Goal: Task Accomplishment & Management: Manage account settings

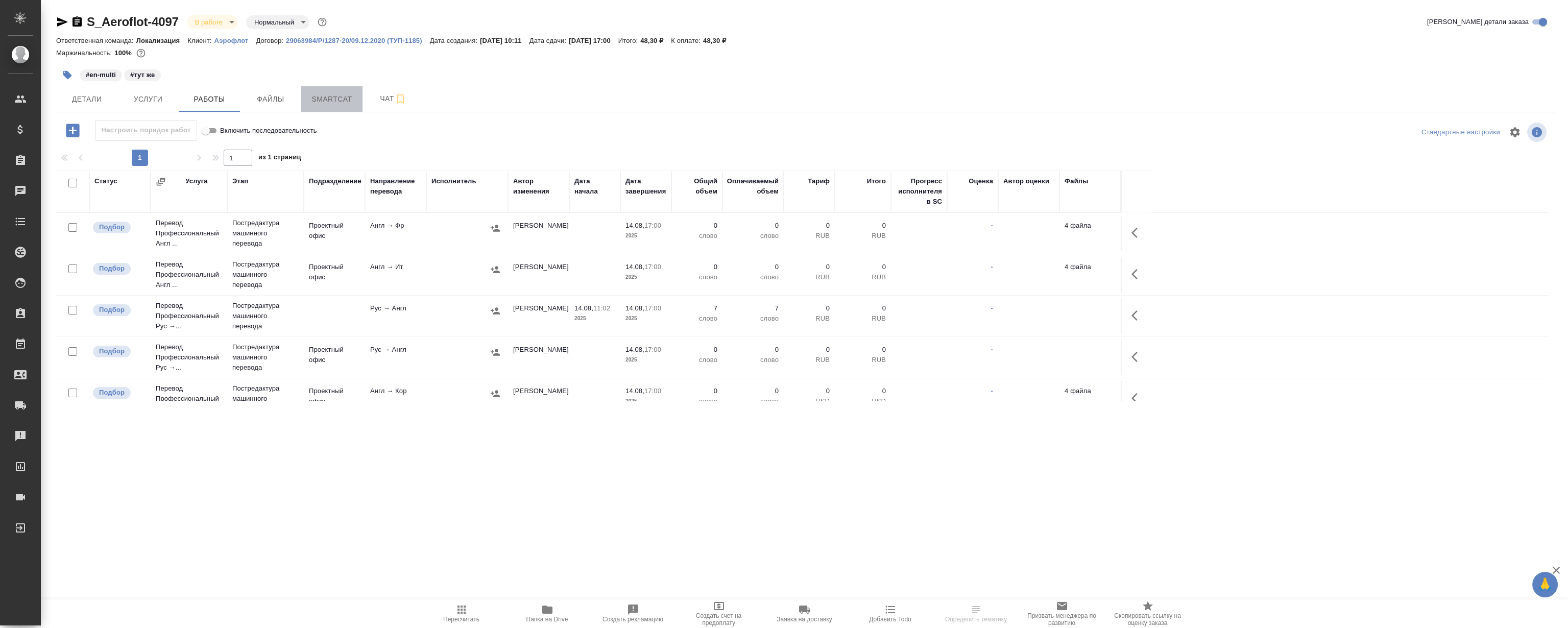
click at [336, 106] on button "Smartcat" at bounding box center [332, 99] width 61 height 26
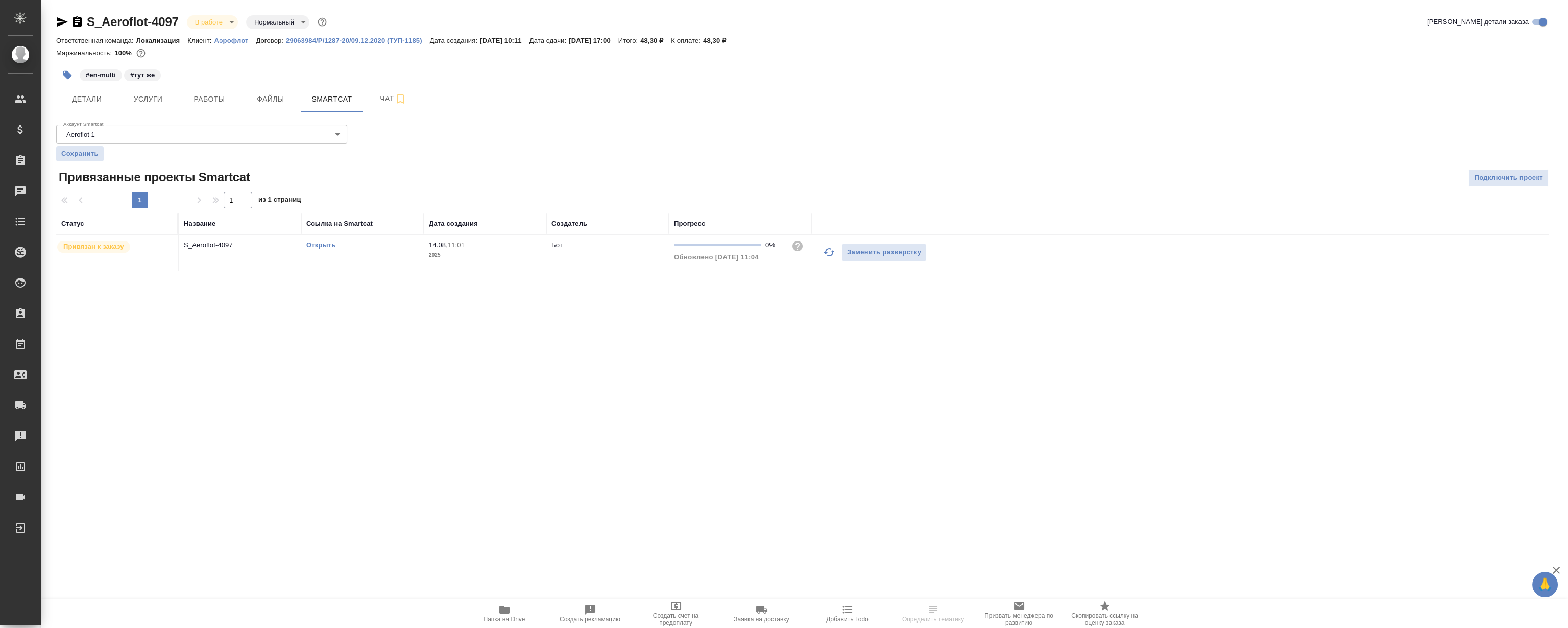
click at [320, 242] on link "Открыть" at bounding box center [321, 245] width 29 height 8
click at [262, 99] on span "Файлы" at bounding box center [270, 99] width 49 height 13
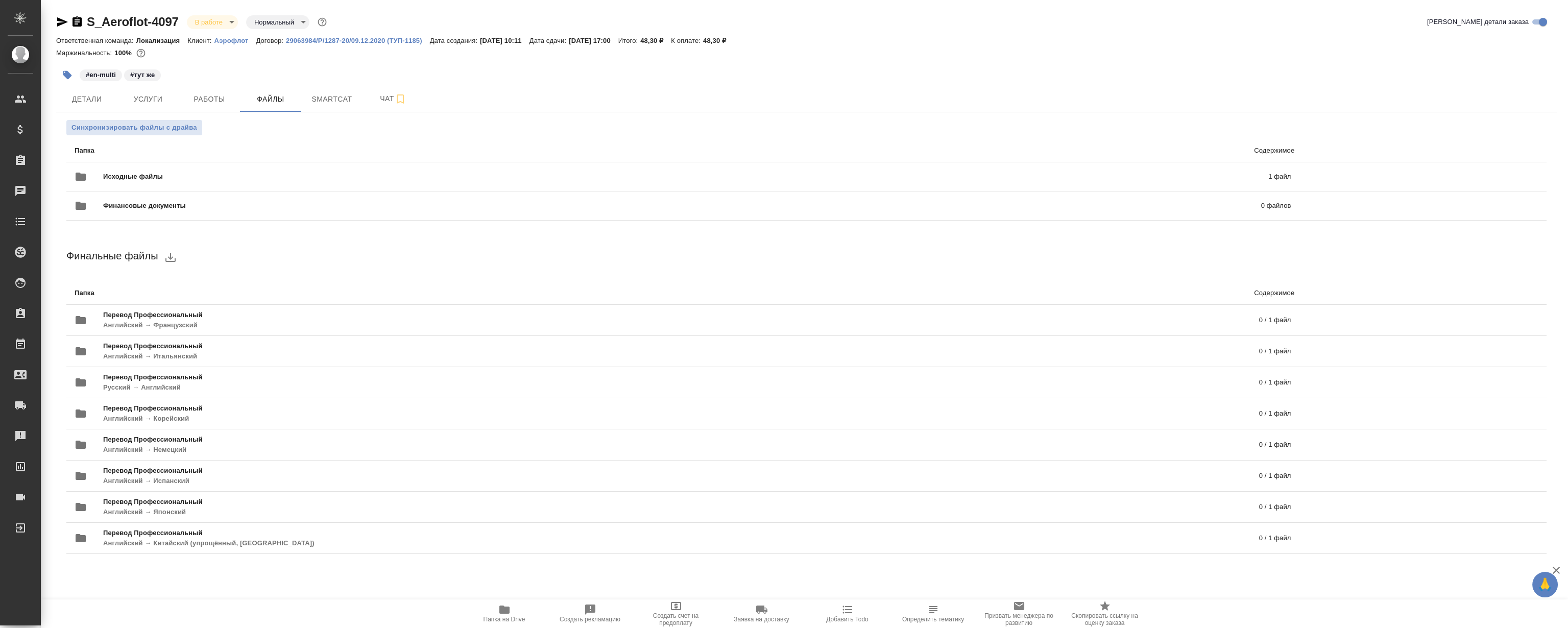
click at [503, 616] on span "Папка на Drive" at bounding box center [504, 619] width 42 height 7
click at [94, 106] on button "Детали" at bounding box center [86, 99] width 61 height 26
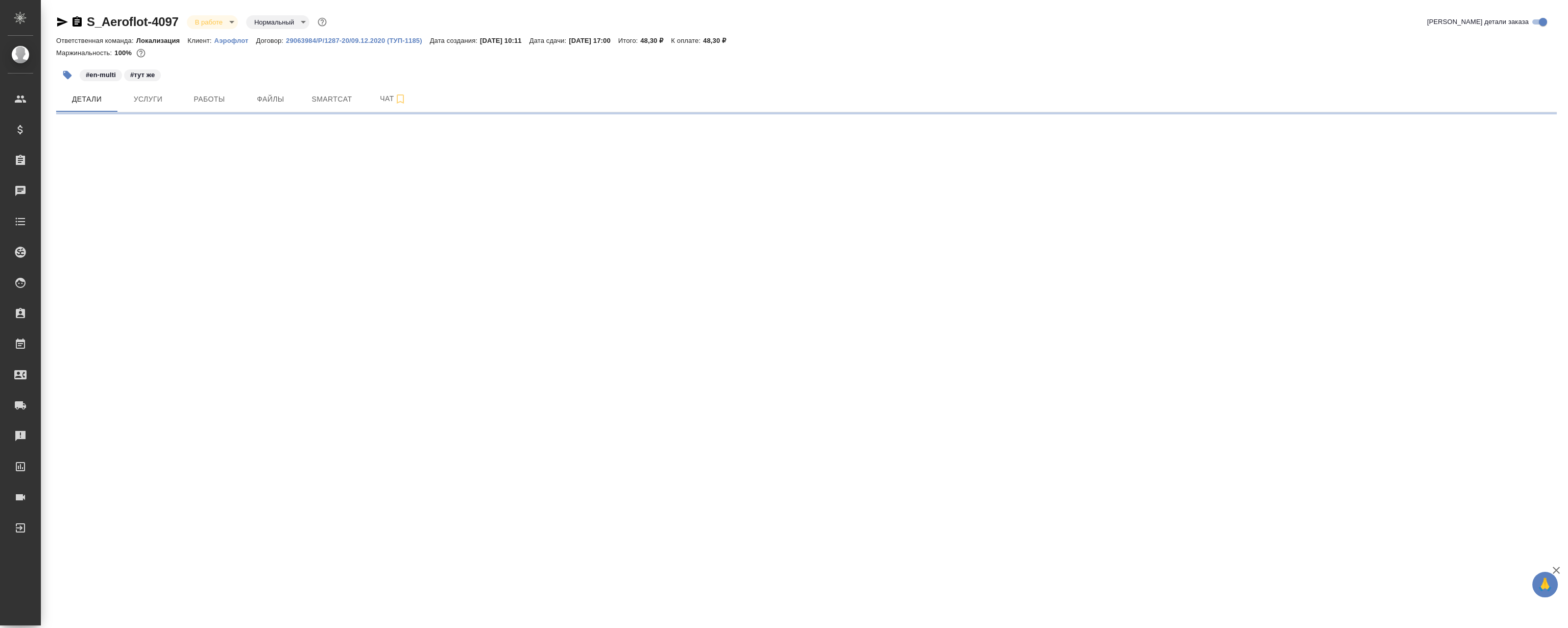
select select "RU"
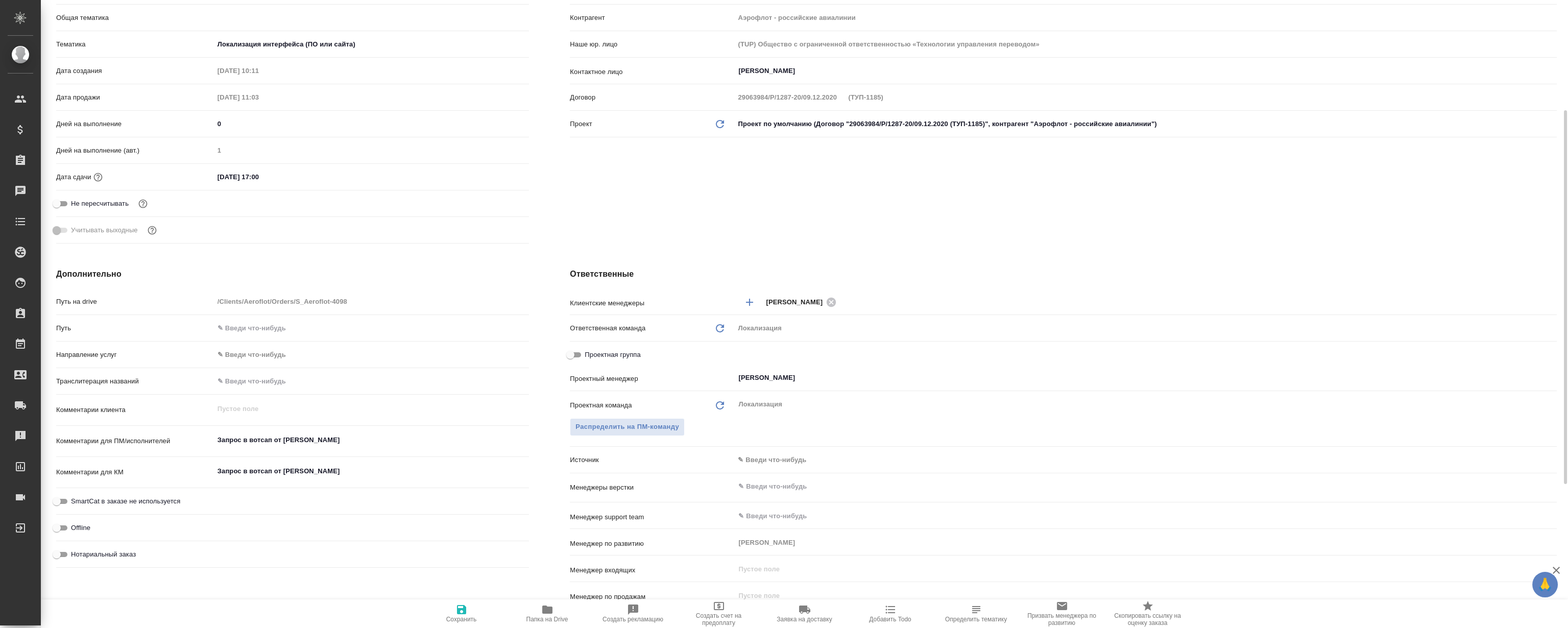
type textarea "x"
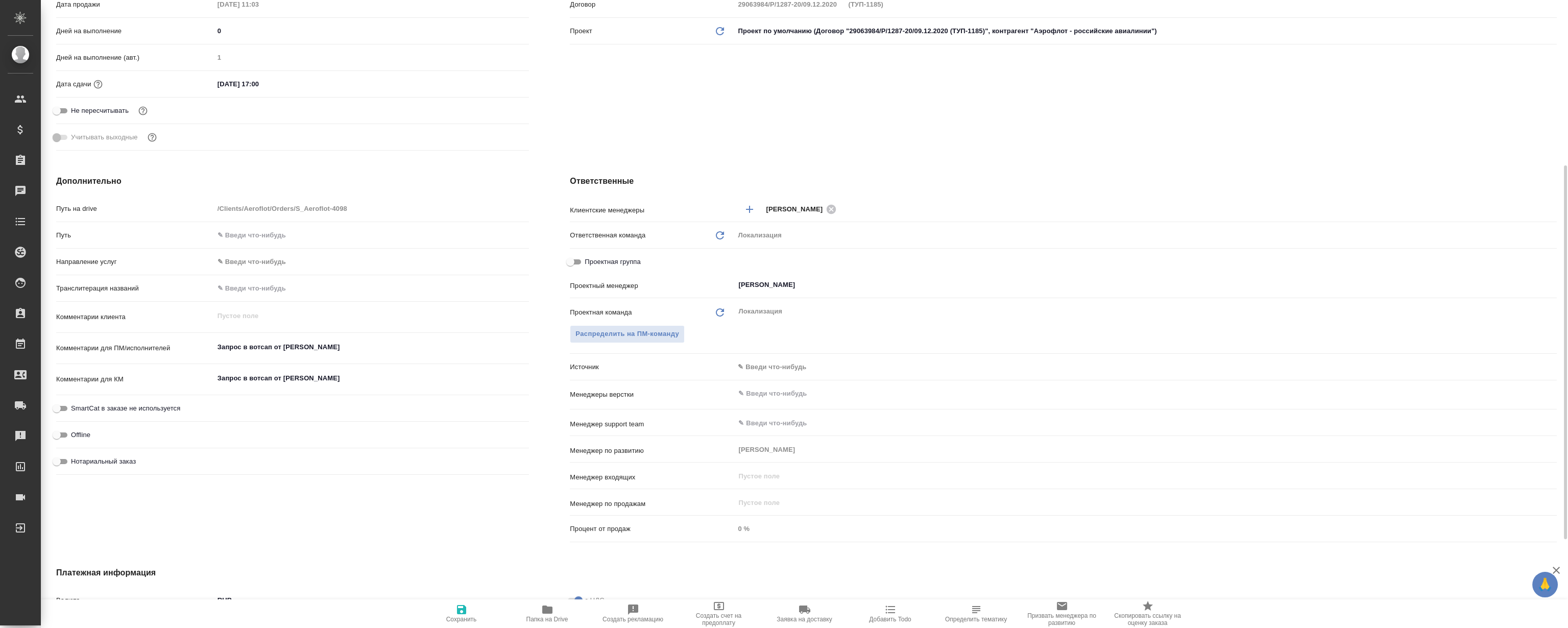
scroll to position [427, 0]
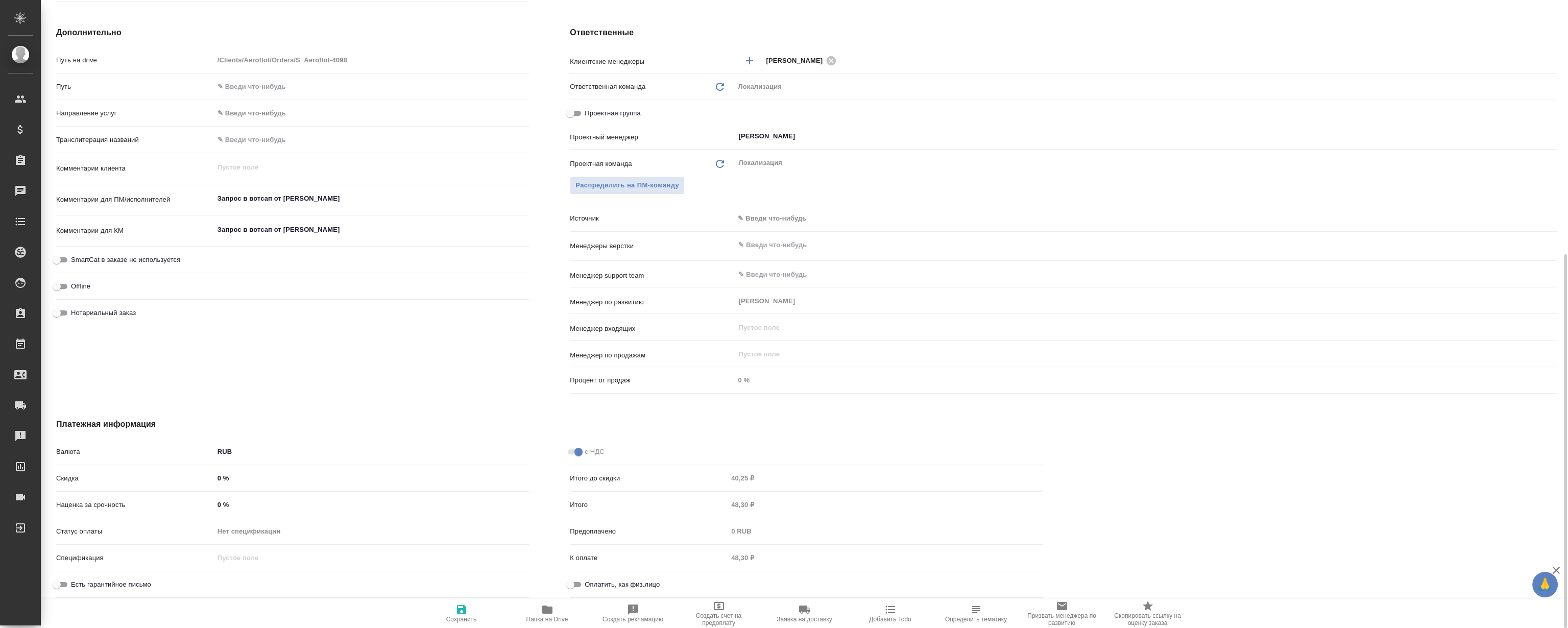
type textarea "x"
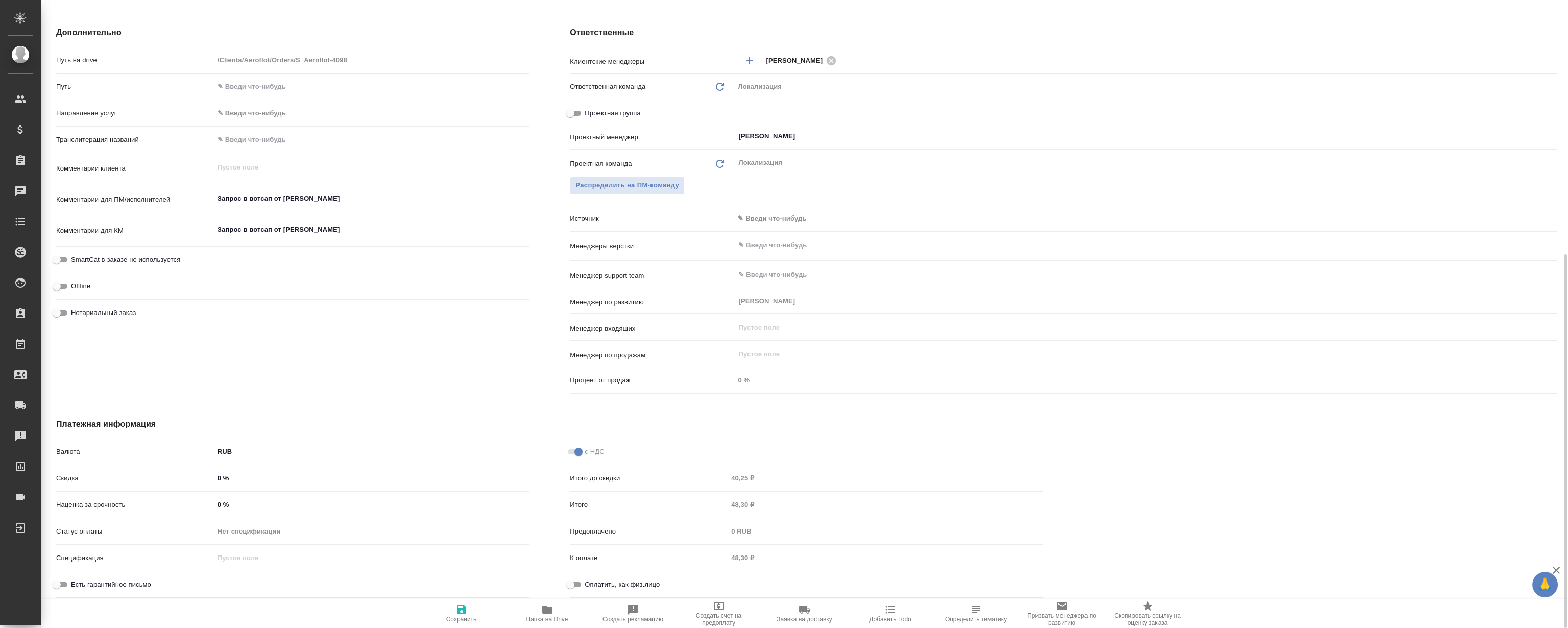
type textarea "x"
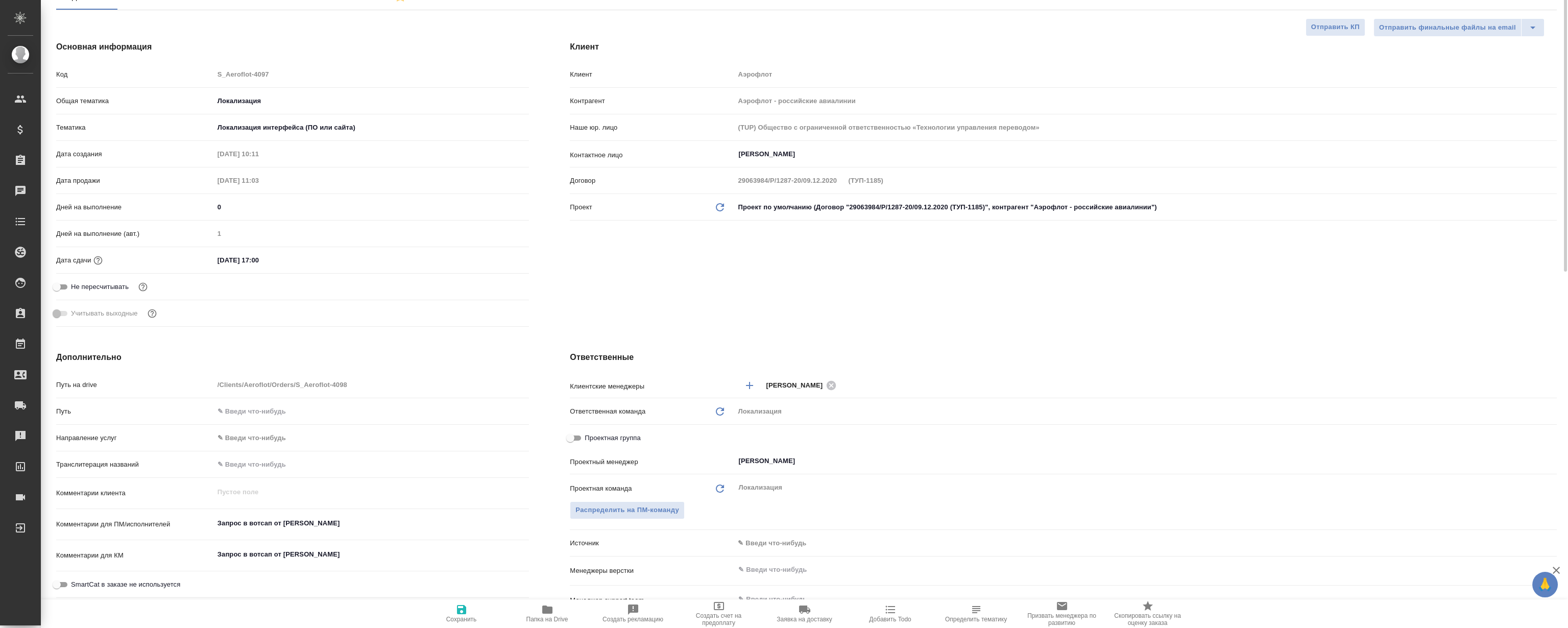
scroll to position [0, 0]
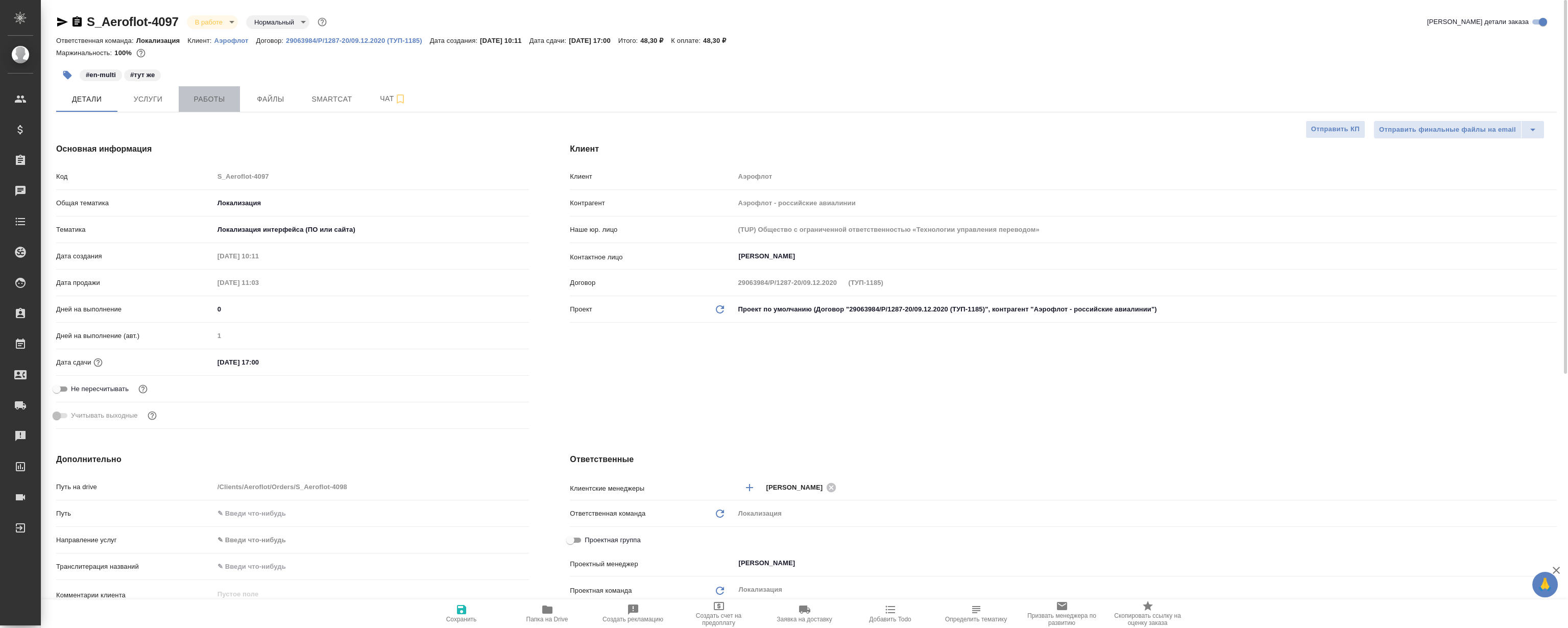
click at [213, 96] on span "Работы" at bounding box center [209, 99] width 49 height 13
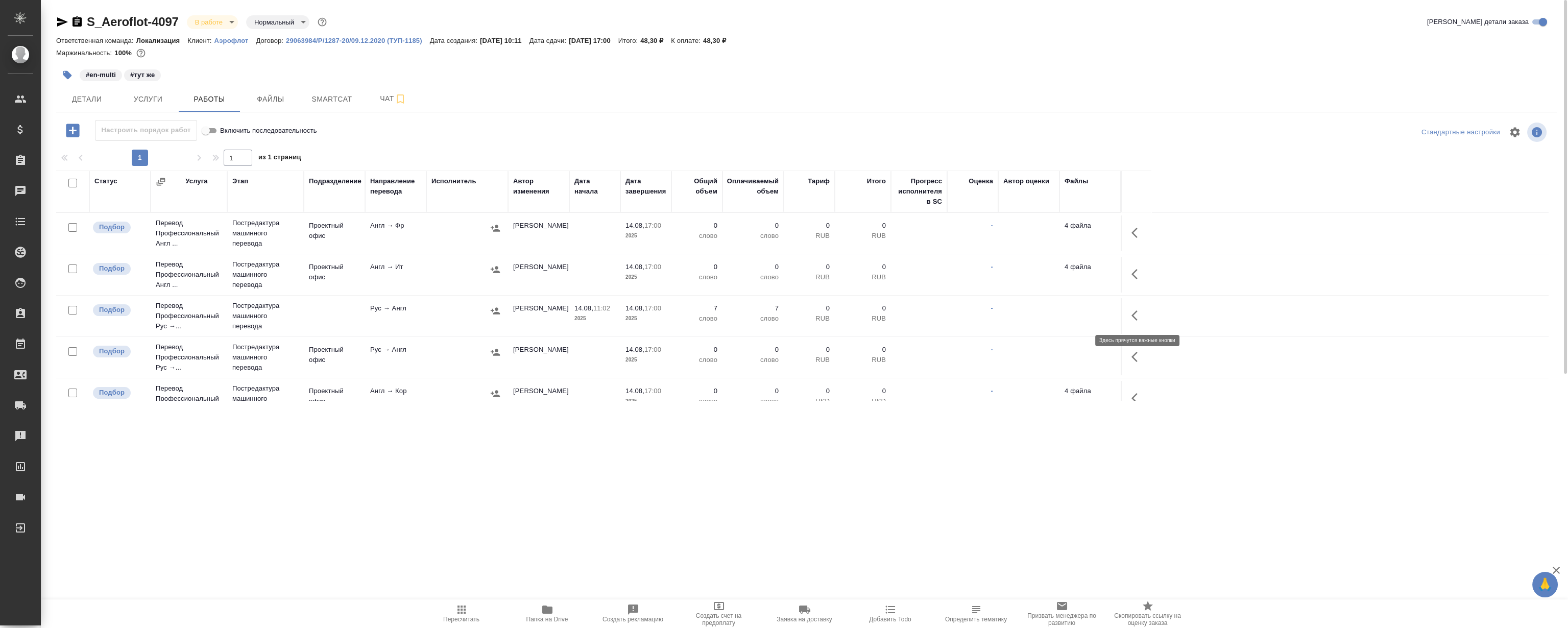
click at [1133, 323] on button "button" at bounding box center [1138, 315] width 24 height 24
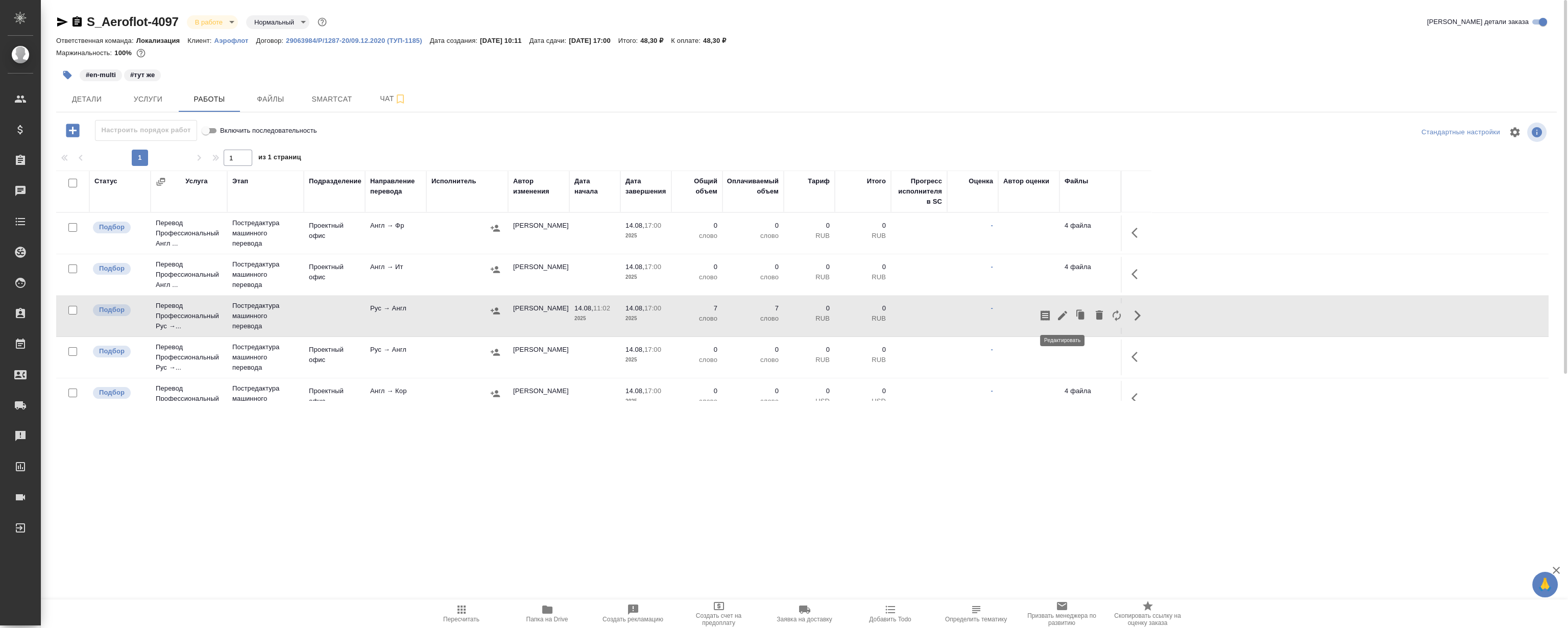
click at [1057, 311] on icon "button" at bounding box center [1063, 315] width 12 height 12
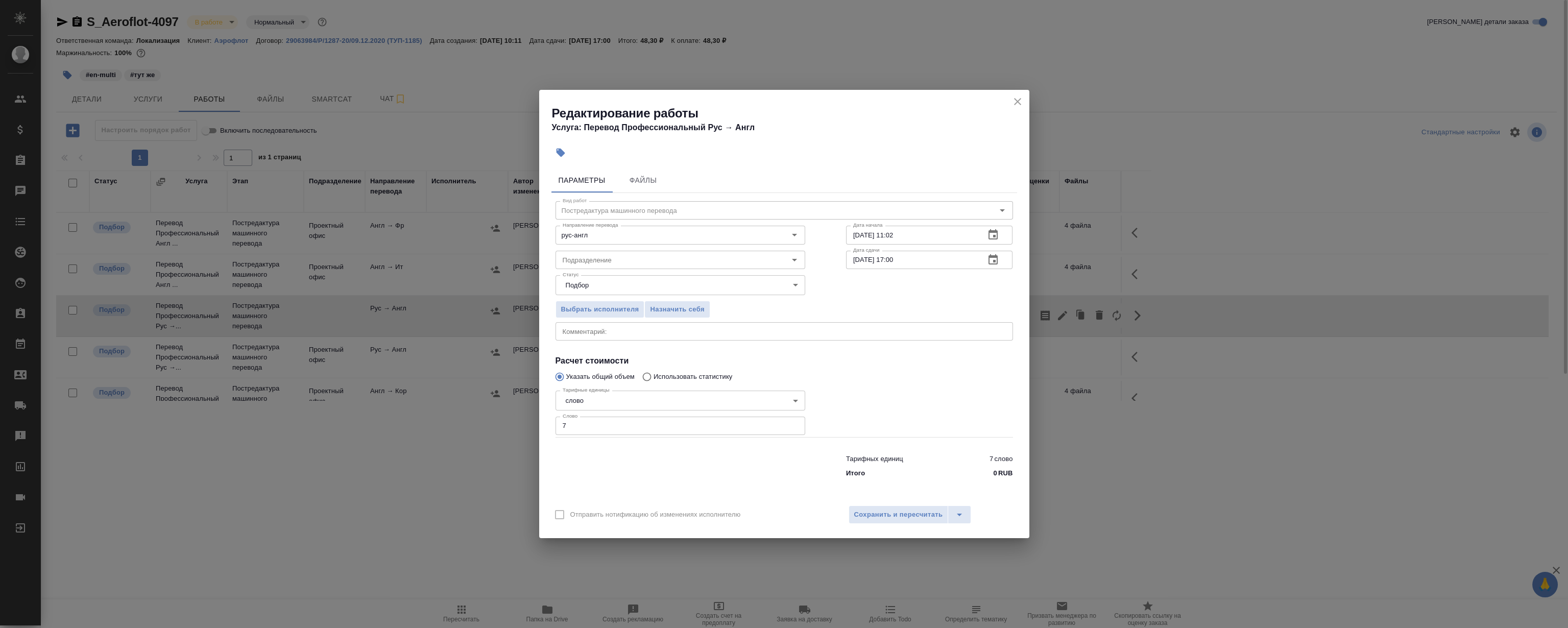
click at [668, 321] on div "Вид работ Постредактура машинного перевода Вид работ Направление перевода рус-а…" at bounding box center [784, 338] width 466 height 290
click at [671, 312] on span "Назначить себя" at bounding box center [677, 309] width 54 height 12
click at [1015, 106] on icon "close" at bounding box center [1018, 102] width 12 height 12
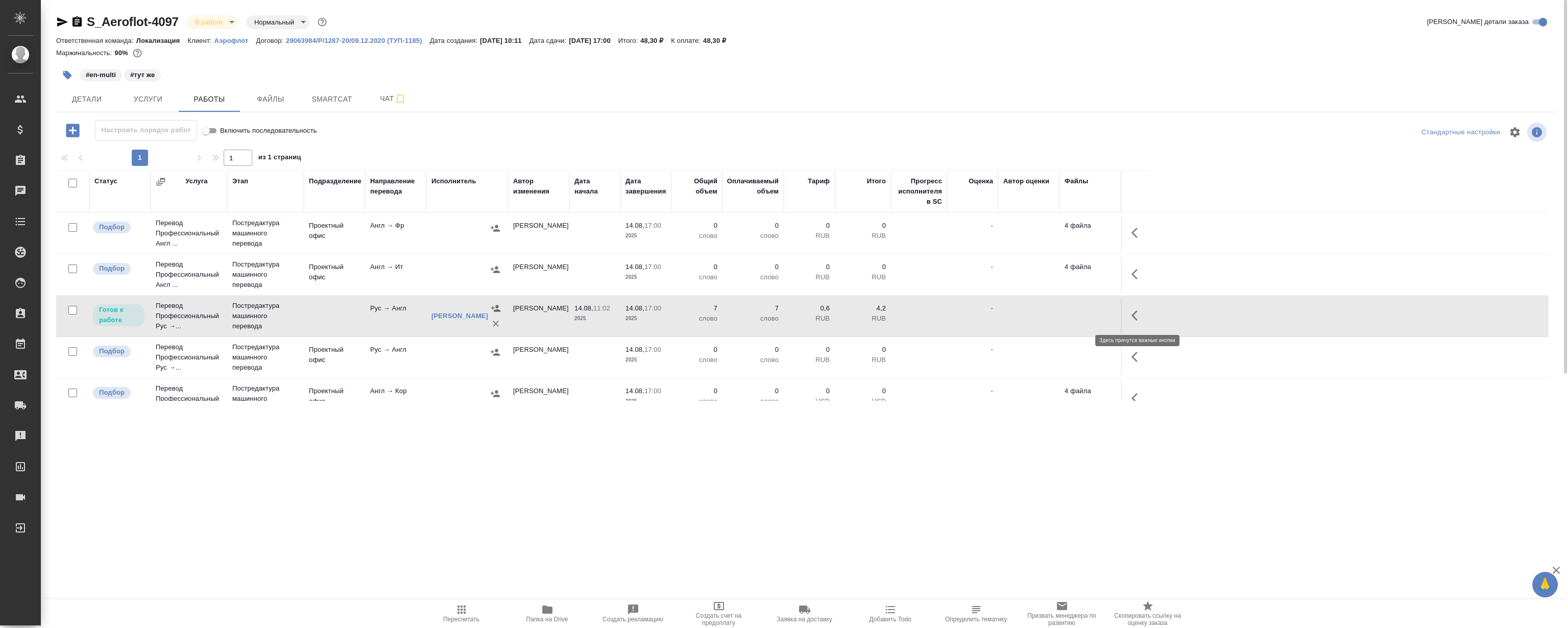
click at [1132, 317] on icon "button" at bounding box center [1138, 315] width 12 height 12
click at [1065, 310] on icon "button" at bounding box center [1063, 315] width 12 height 12
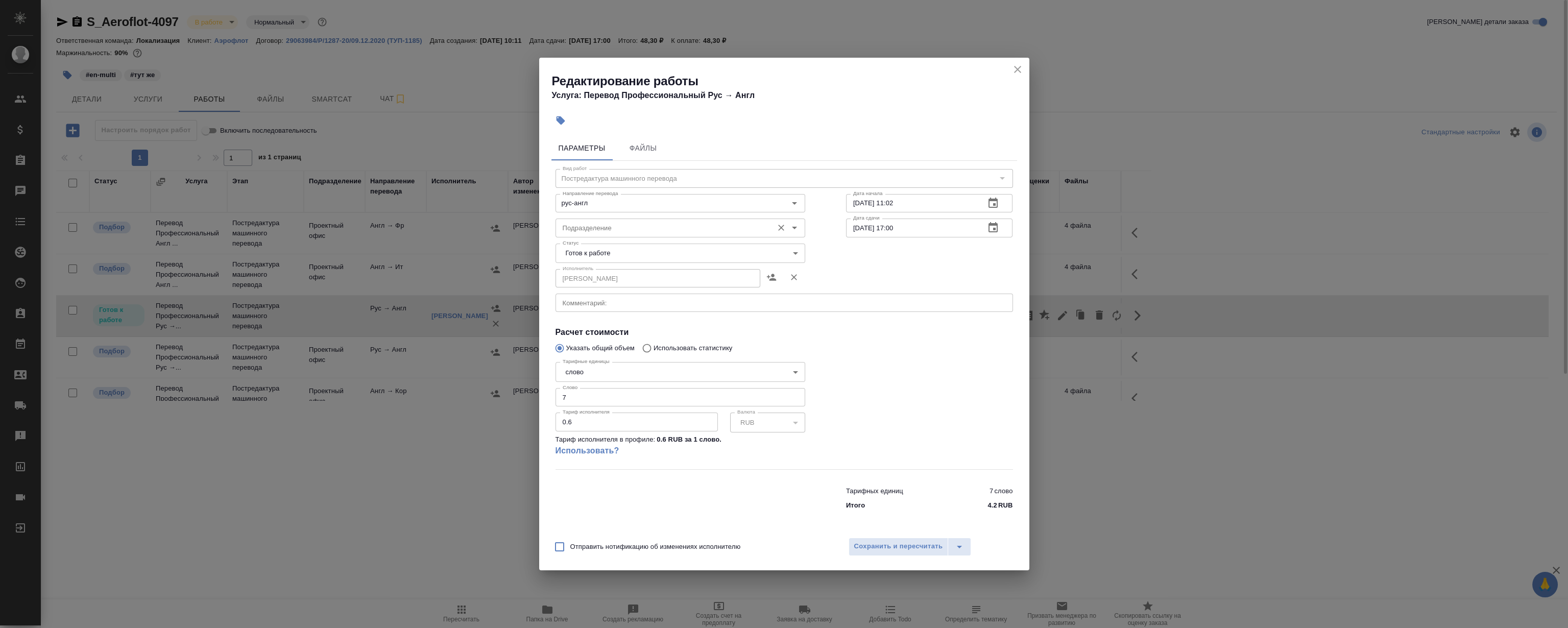
click at [661, 222] on input "Подразделение" at bounding box center [663, 228] width 209 height 12
click at [594, 249] on li "LocQA" at bounding box center [680, 251] width 250 height 18
type input "LocQA"
click at [606, 250] on body "🙏 .cls-1 fill:#fff; AWATERA [PERSON_NAME] Клиенты Спецификации Заказы 0 Чаты To…" at bounding box center [784, 314] width 1568 height 628
click at [587, 302] on li "Сдан" at bounding box center [680, 305] width 250 height 18
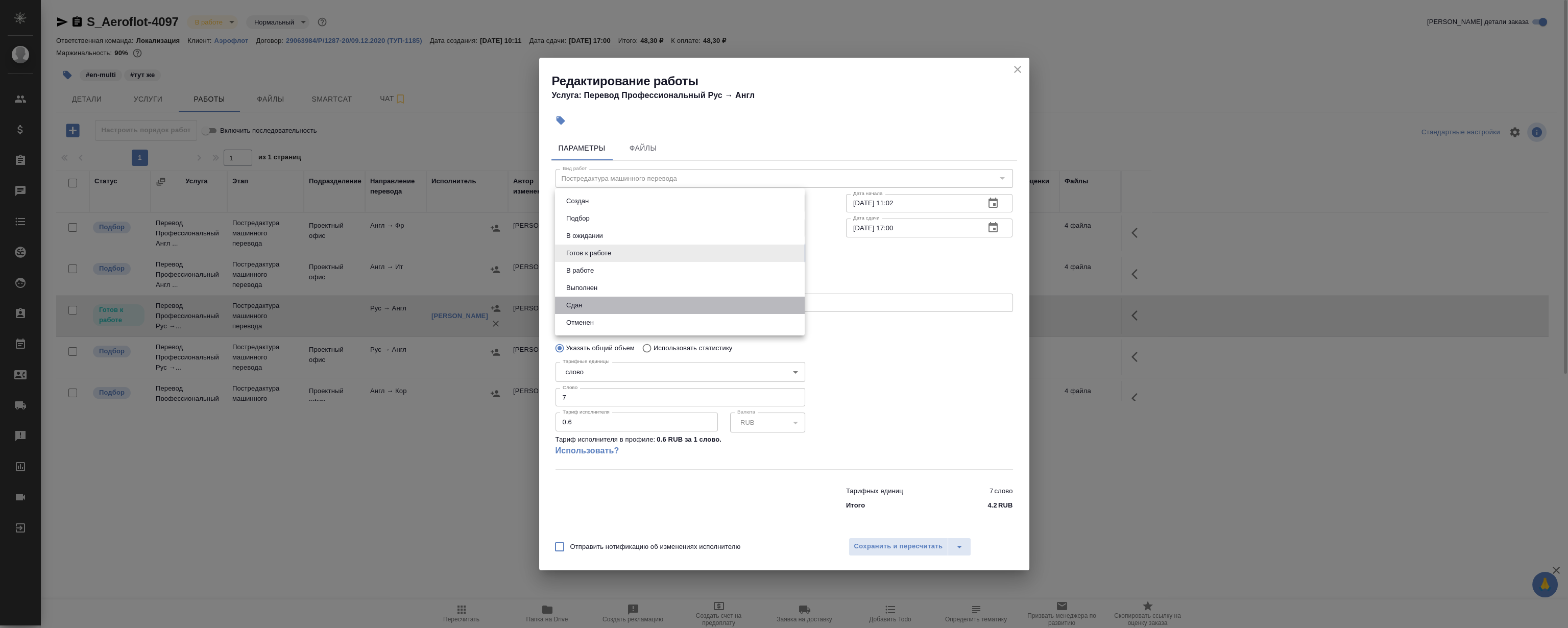
type input "closed"
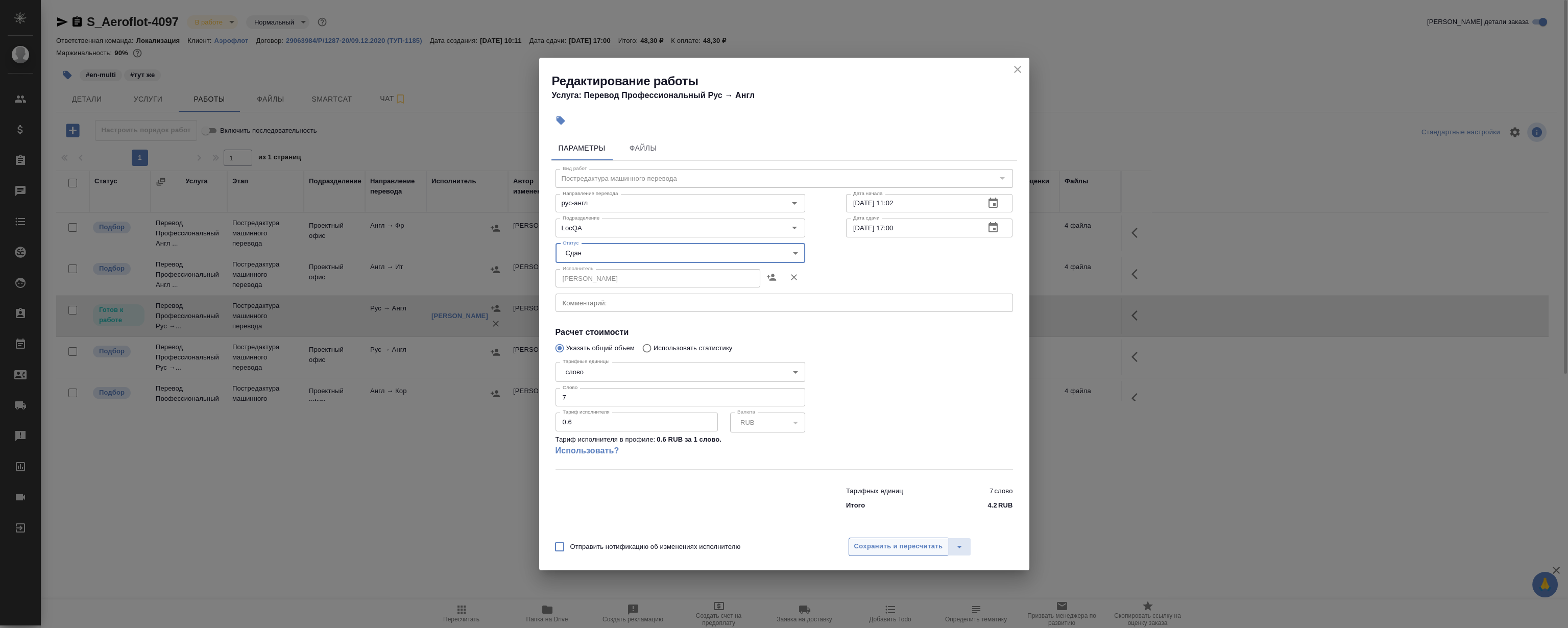
click at [905, 542] on span "Сохранить и пересчитать" at bounding box center [898, 546] width 89 height 12
